Goal: Information Seeking & Learning: Understand process/instructions

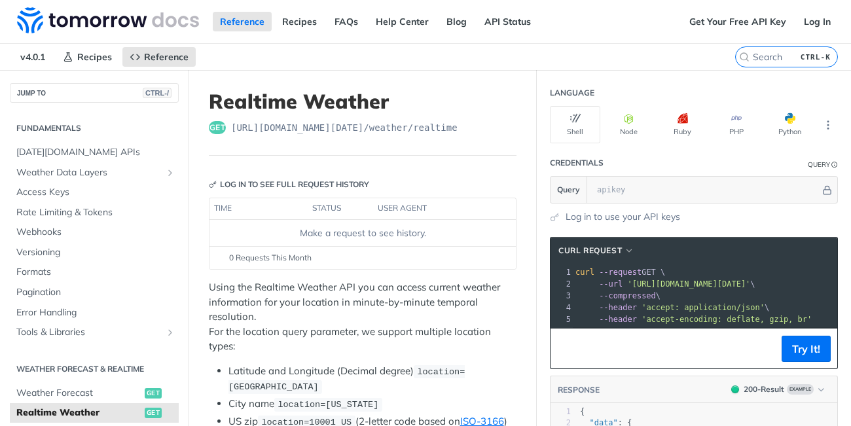
click at [301, 130] on span "[URL][DOMAIN_NAME][DATE] /weather/realtime" at bounding box center [344, 127] width 227 height 13
click at [217, 136] on header "Realtime Weather get [URL][DOMAIN_NAME][DATE] /weather/realtime" at bounding box center [363, 123] width 308 height 66
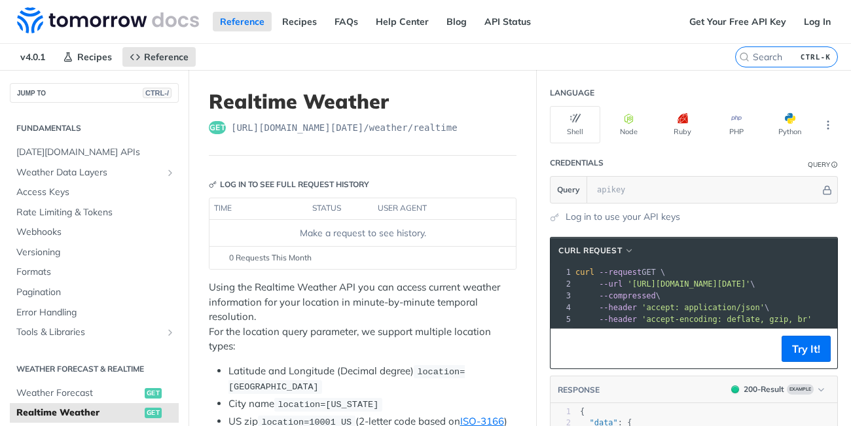
click at [217, 132] on span "get" at bounding box center [217, 127] width 17 height 13
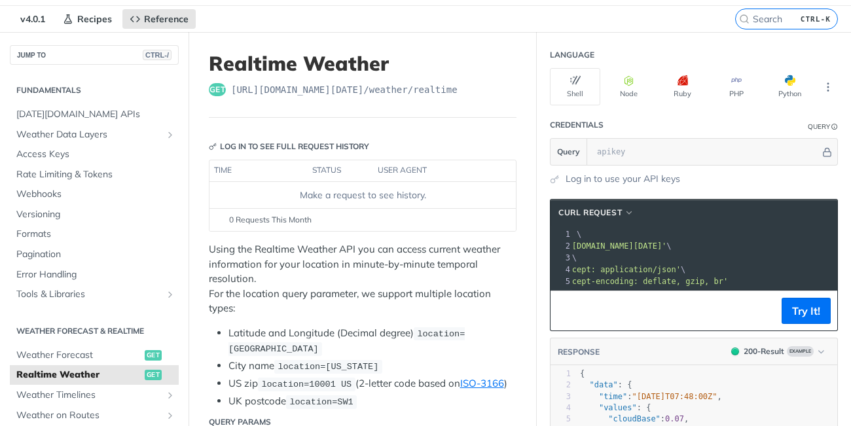
scroll to position [0, 83]
click at [698, 235] on pre "curl --request GET \" at bounding box center [669, 235] width 359 height 12
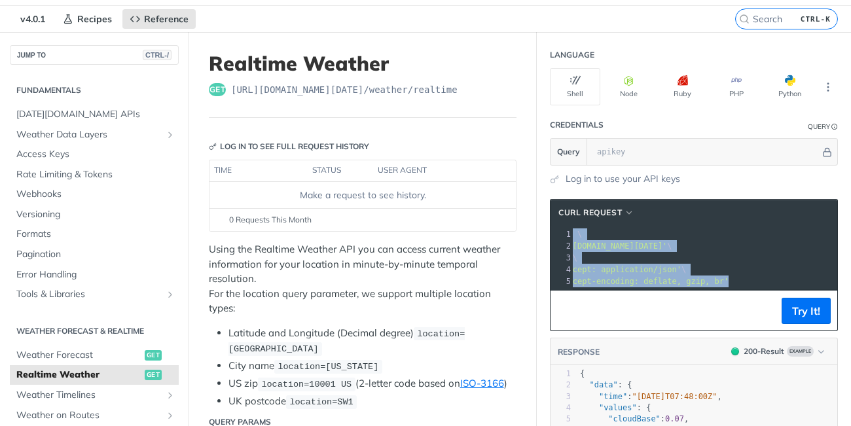
copy div "curl --request GET \ 2 --url '[URL][DOMAIN_NAME][DATE]' \ 3 --compressed \ 4 --…"
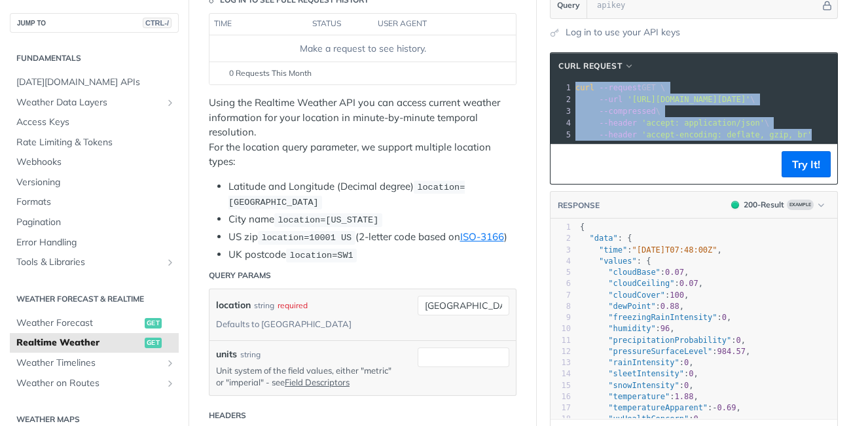
scroll to position [184, 0]
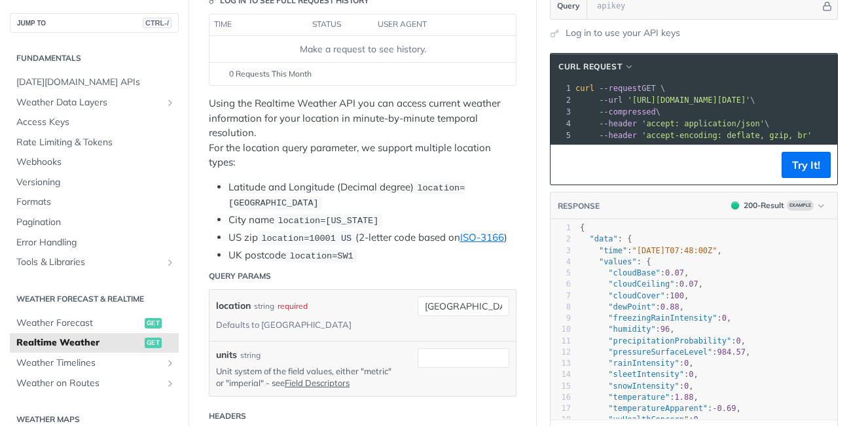
click at [724, 105] on pre "--url '[URL][DOMAIN_NAME][DATE]' \" at bounding box center [752, 100] width 359 height 12
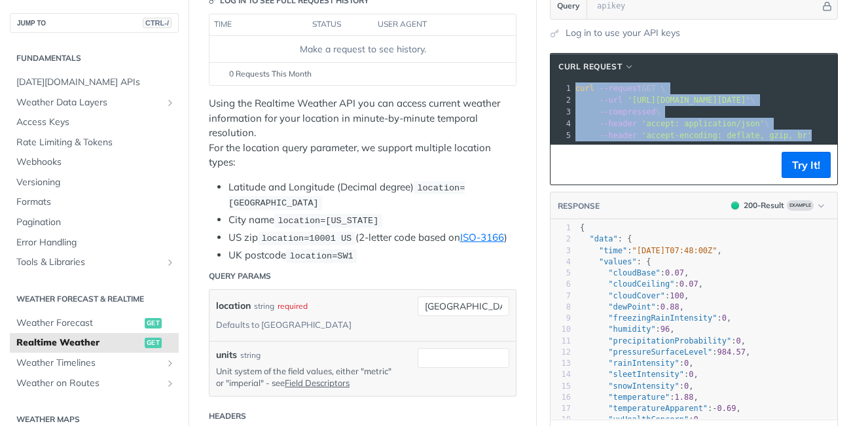
drag, startPoint x: 578, startPoint y: 88, endPoint x: 815, endPoint y: 139, distance: 243.1
click at [815, 139] on div "1 curl --request GET \ 2 --url '[URL][DOMAIN_NAME][DATE]' \ 3 --compressed \ 4 …" at bounding box center [752, 112] width 359 height 59
copy div "curl --request GET \ 2 --url '[URL][DOMAIN_NAME][DATE]' \ 3 --compressed \ 4 --…"
